Goal: Task Accomplishment & Management: Manage account settings

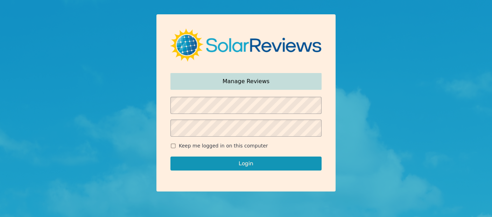
click at [174, 148] on input "Keep me logged in on this computer" at bounding box center [173, 146] width 6 height 5
checkbox input "true"
click at [201, 164] on button "Login" at bounding box center [245, 164] width 151 height 14
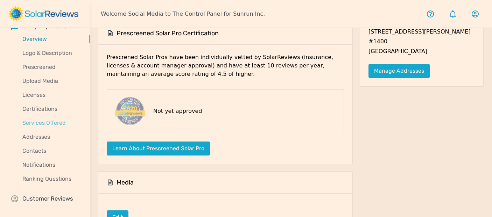
scroll to position [56, 0]
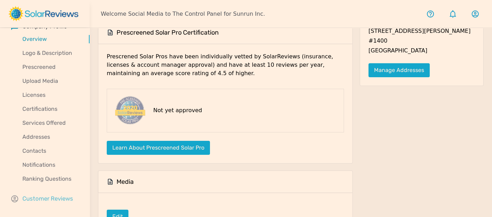
click at [53, 198] on p "Customer Reviews" at bounding box center [47, 199] width 51 height 9
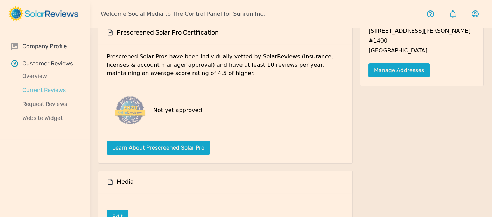
click at [44, 91] on p "Current Reviews" at bounding box center [50, 90] width 78 height 8
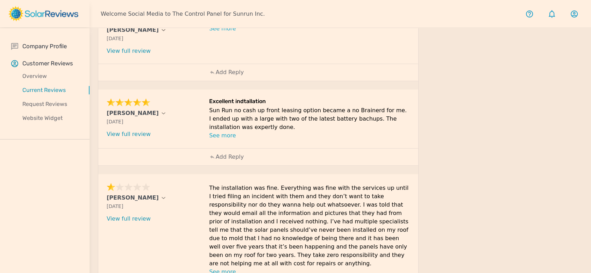
scroll to position [403, 0]
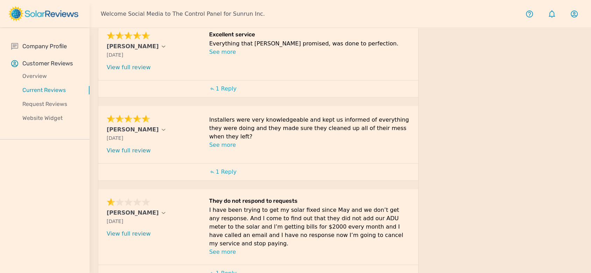
scroll to position [375, 0]
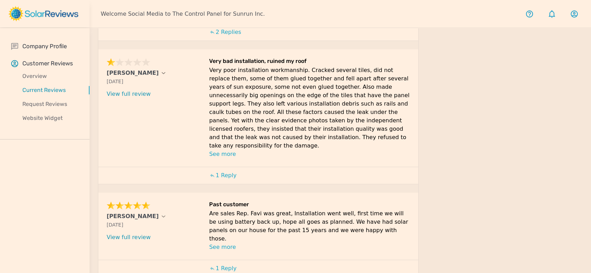
scroll to position [324, 0]
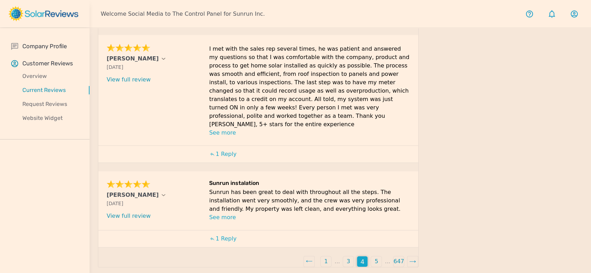
scroll to position [317, 0]
